Goal: Information Seeking & Learning: Learn about a topic

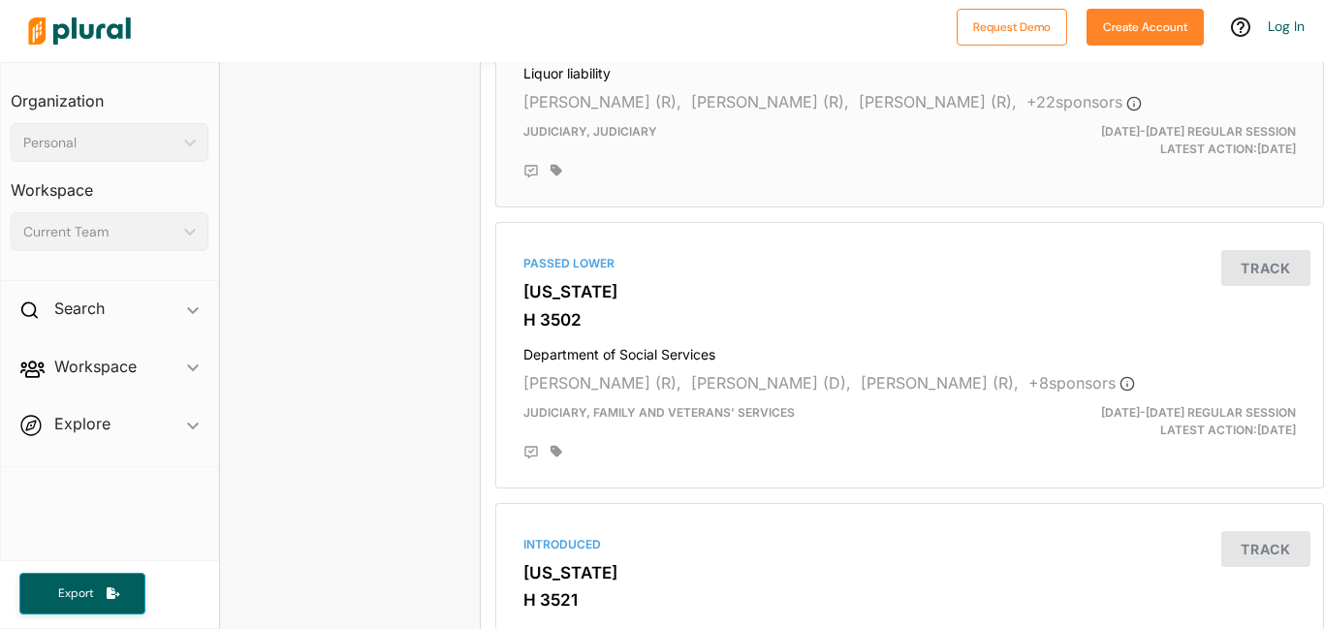
scroll to position [3409, 0]
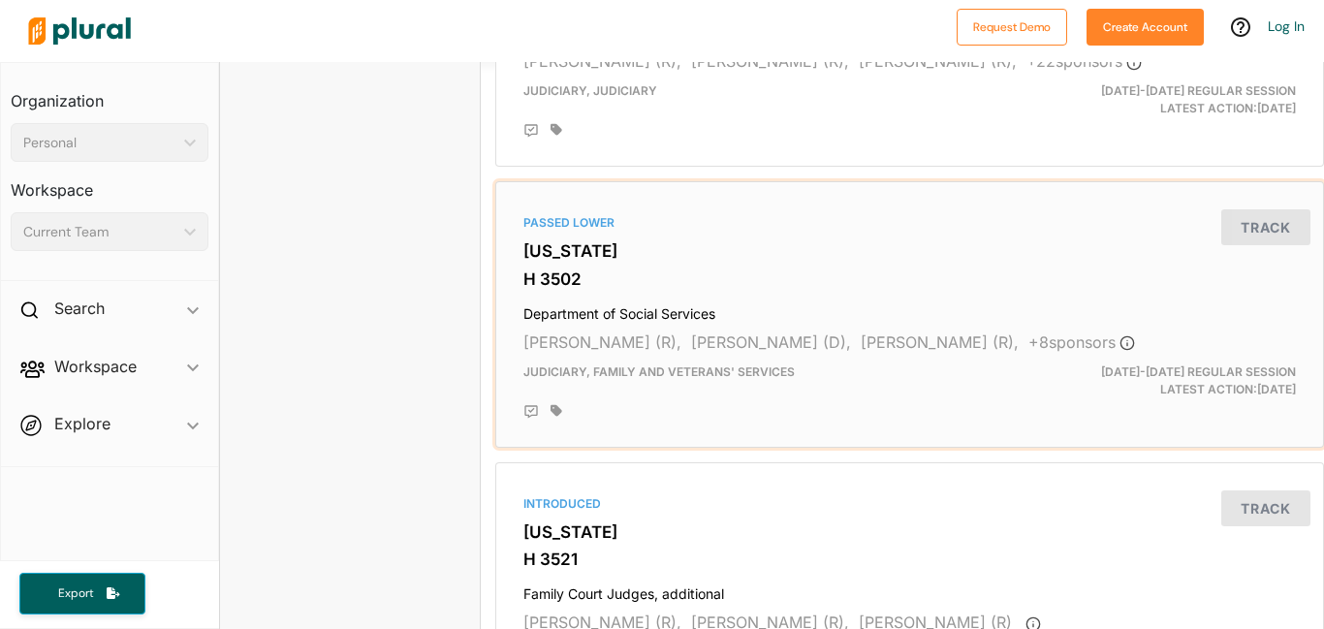
click at [611, 312] on h4 "Department of Social Services" at bounding box center [909, 310] width 772 height 26
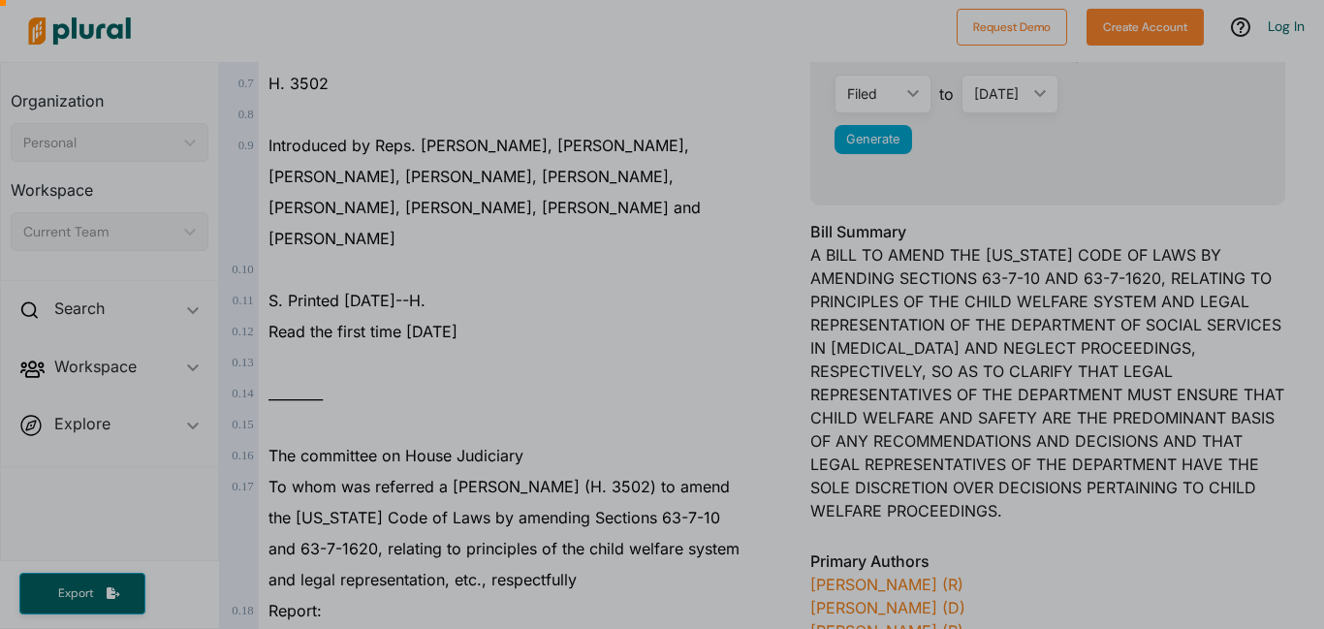
scroll to position [440, 0]
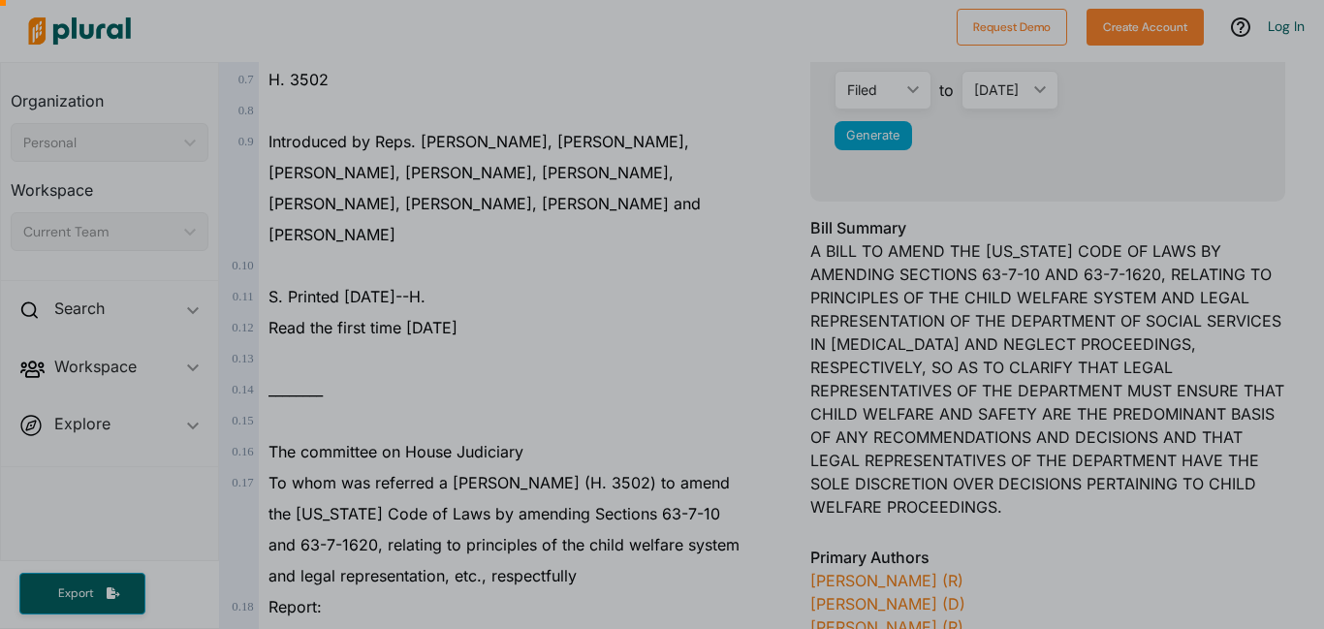
drag, startPoint x: 899, startPoint y: 272, endPoint x: 994, endPoint y: 297, distance: 98.0
click at [994, 297] on div at bounding box center [662, 182] width 1324 height 893
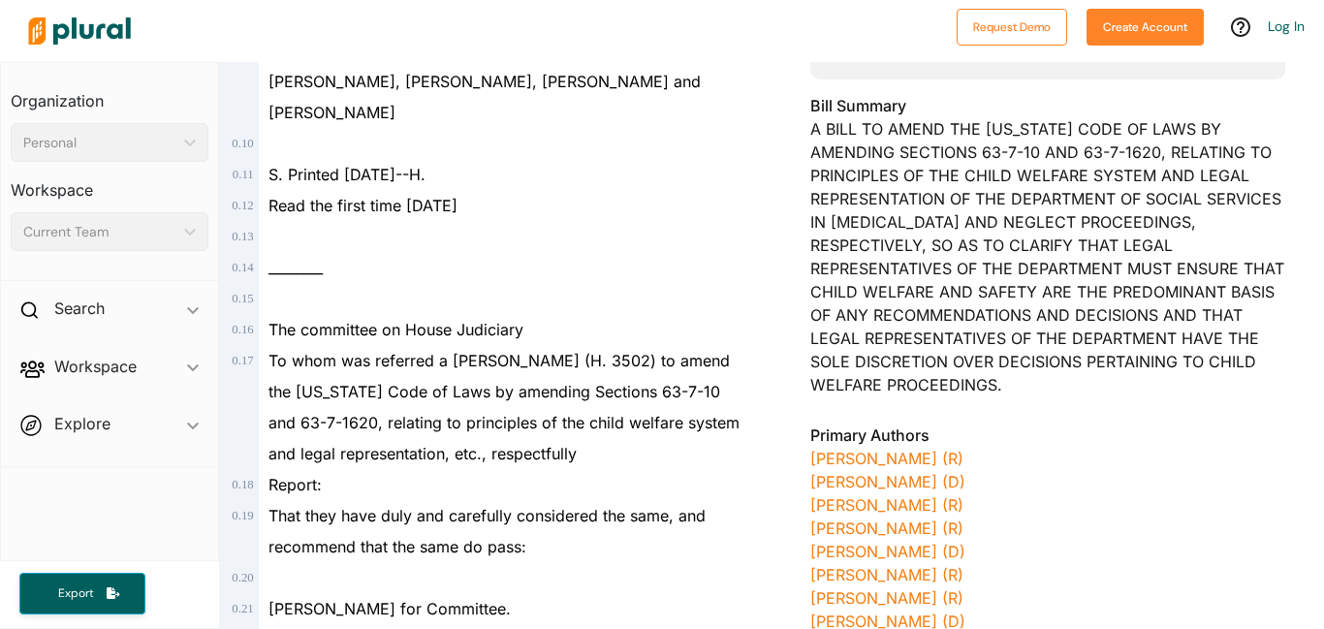
scroll to position [594, 0]
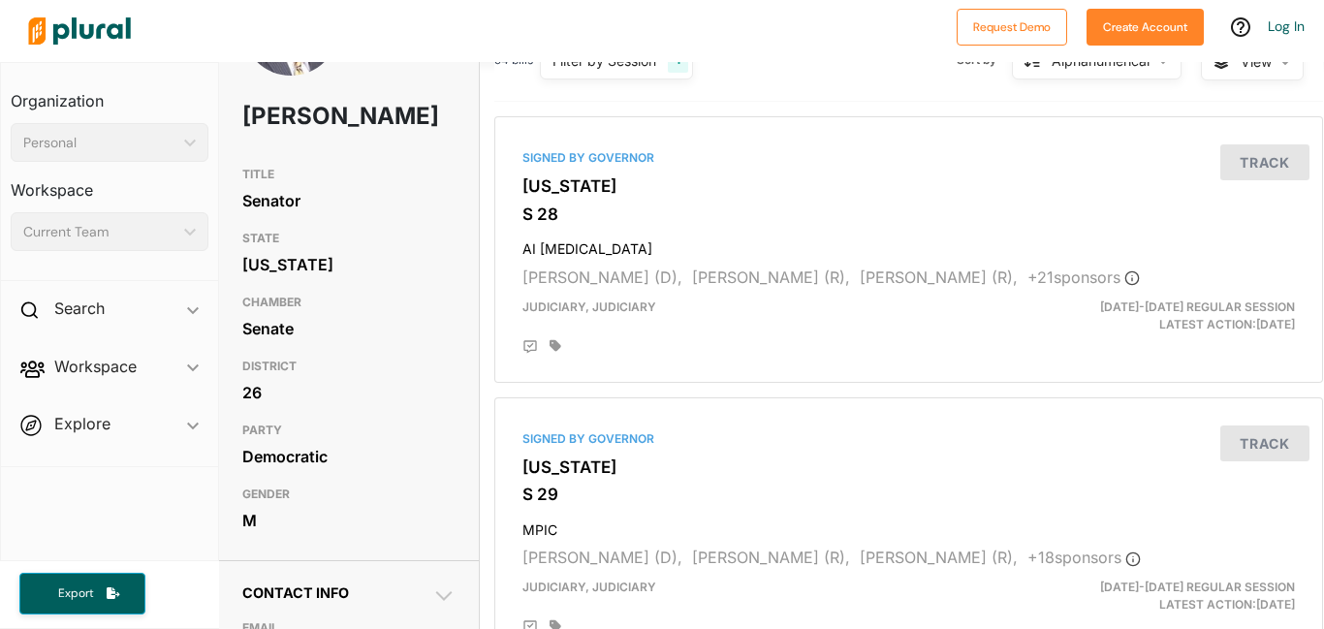
scroll to position [86, 1]
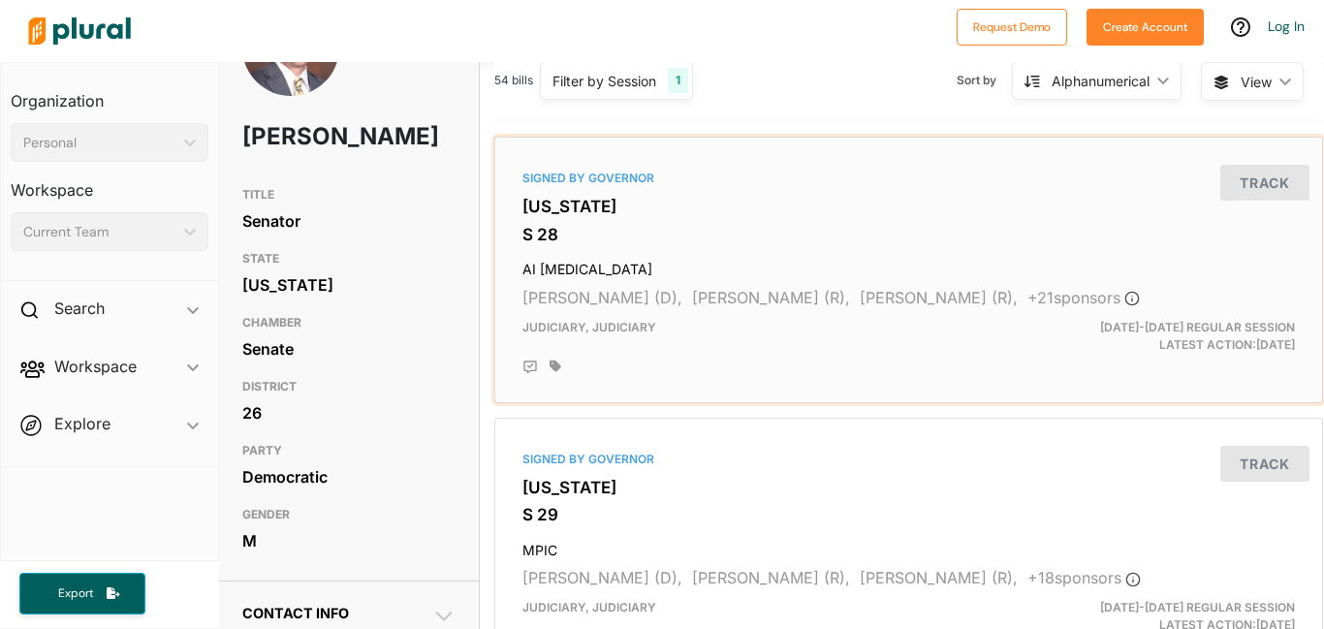
click at [611, 211] on h3 "[US_STATE]" at bounding box center [908, 206] width 772 height 19
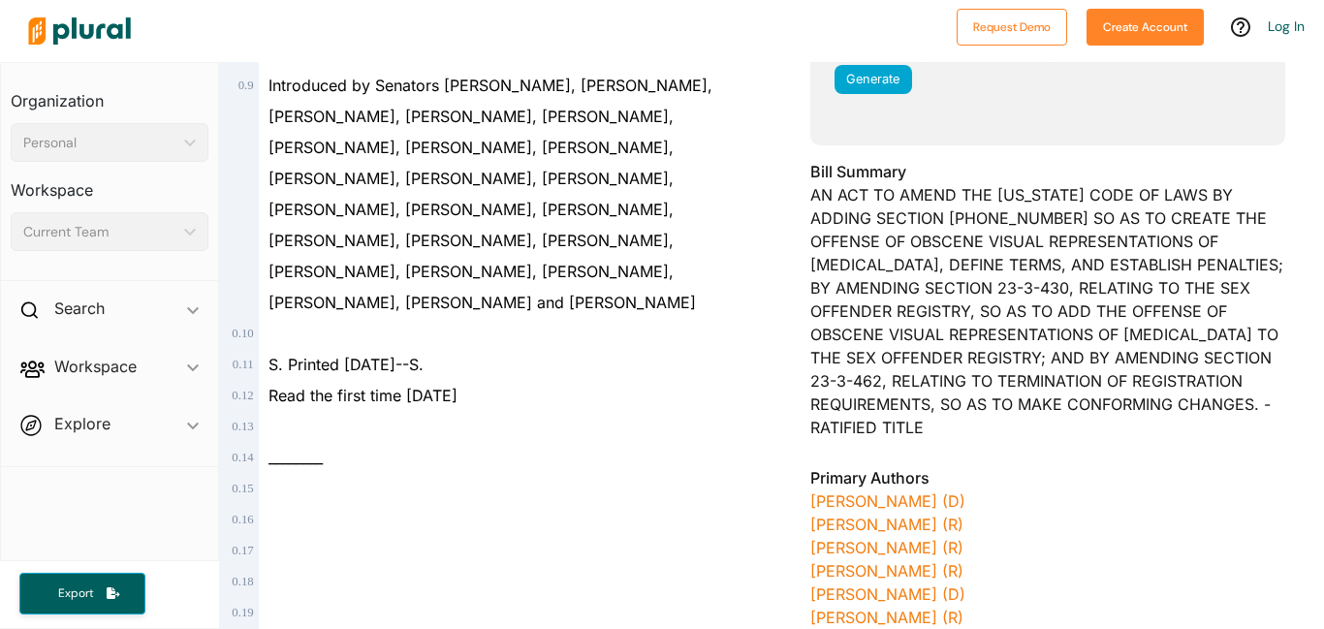
scroll to position [500, 0]
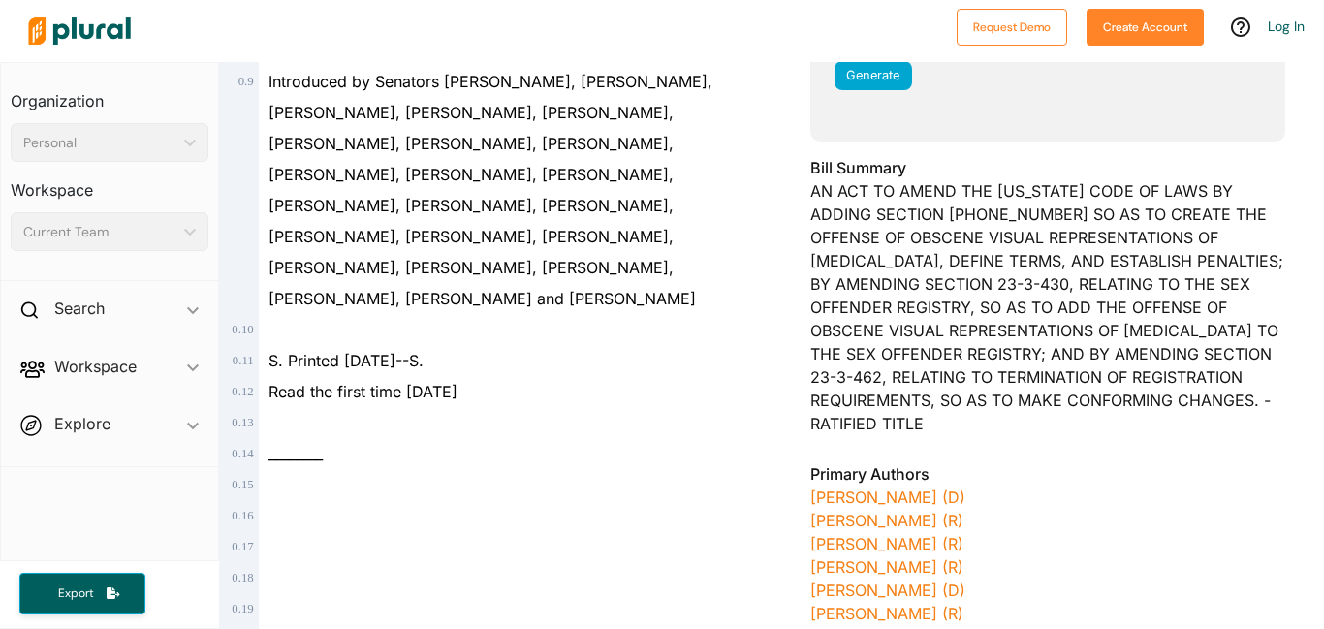
drag, startPoint x: 1172, startPoint y: 208, endPoint x: 1214, endPoint y: 219, distance: 44.0
click at [1214, 219] on div "Bill Summary AN ACT TO AMEND THE [US_STATE] CODE OF LAWS BY ADDING SECTION [PHO…" at bounding box center [1047, 301] width 475 height 291
